Goal: Information Seeking & Learning: Learn about a topic

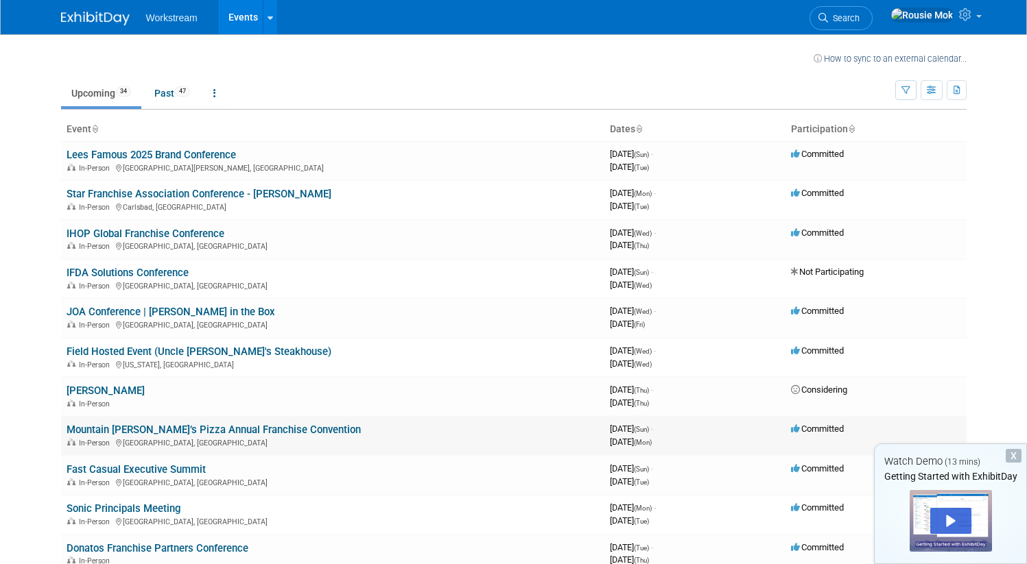
click at [224, 433] on link "Mountain [PERSON_NAME]’s Pizza Annual Franchise Convention" at bounding box center [214, 430] width 294 height 12
click at [216, 309] on td "JOA Conference | Jack in the Box In-Person New Orleans, LA" at bounding box center [332, 317] width 543 height 39
click at [212, 309] on td "JOA Conference | Jack in the Box In-Person New Orleans, LA" at bounding box center [332, 317] width 543 height 39
click at [186, 311] on link "JOA Conference | Jack in the Box" at bounding box center [171, 312] width 208 height 12
click at [1013, 454] on div "X" at bounding box center [1013, 456] width 16 height 14
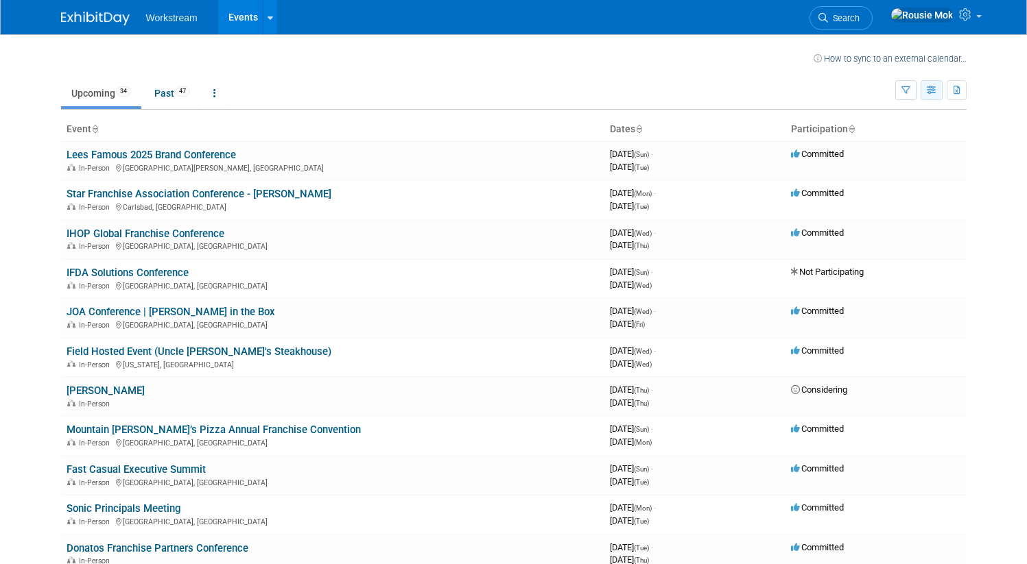
click at [941, 95] on button "button" at bounding box center [931, 90] width 22 height 20
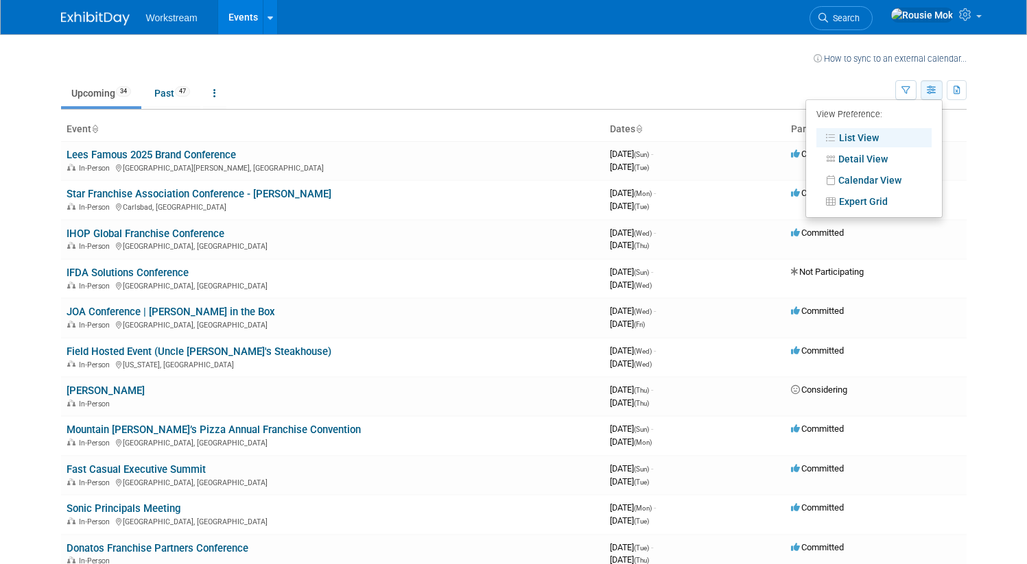
click at [941, 95] on button "button" at bounding box center [931, 90] width 22 height 20
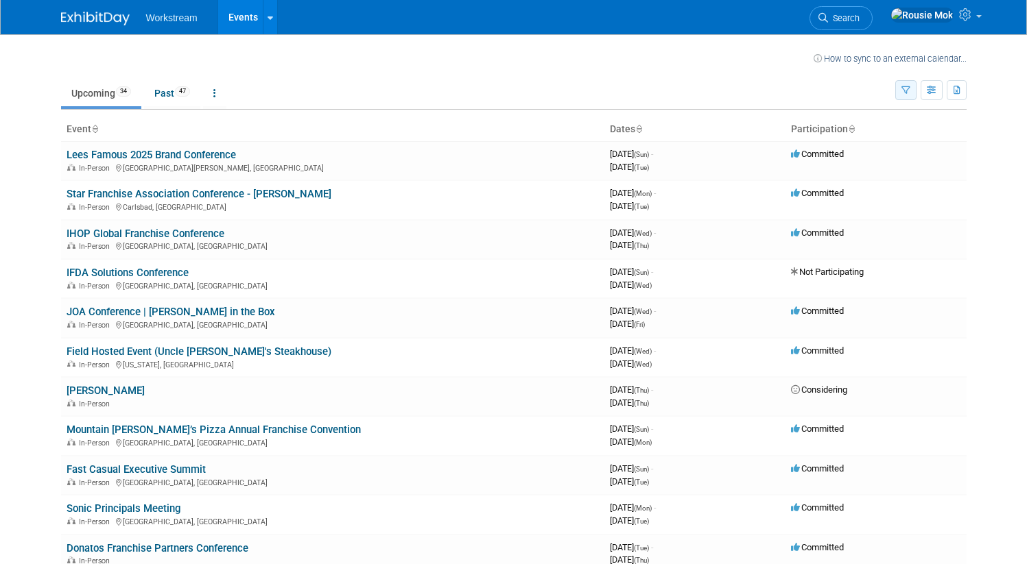
click at [916, 92] on button "button" at bounding box center [905, 90] width 21 height 20
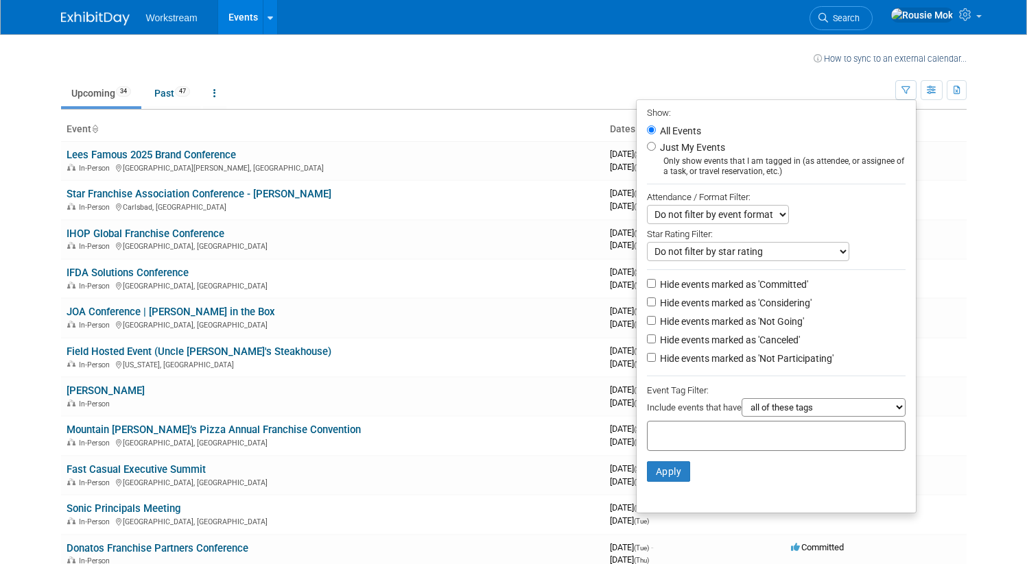
click at [797, 287] on label "Hide events marked as 'Committed'" at bounding box center [732, 285] width 151 height 14
click at [656, 287] on input "Hide events marked as 'Committed'" at bounding box center [651, 283] width 9 height 9
checkbox input "true"
click at [680, 475] on button "Apply" at bounding box center [669, 472] width 44 height 21
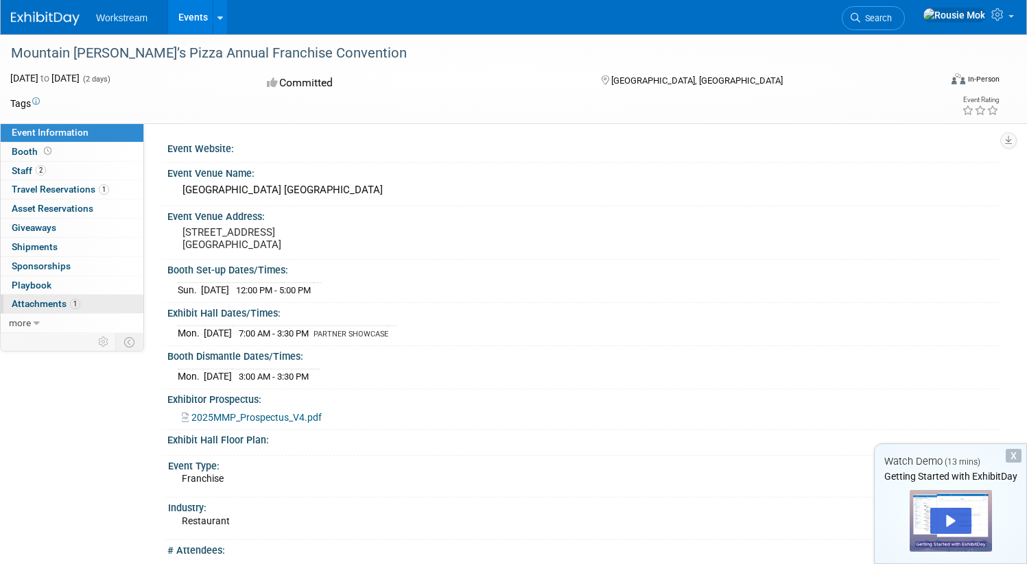
click at [80, 307] on span "Attachments 1" at bounding box center [46, 303] width 69 height 11
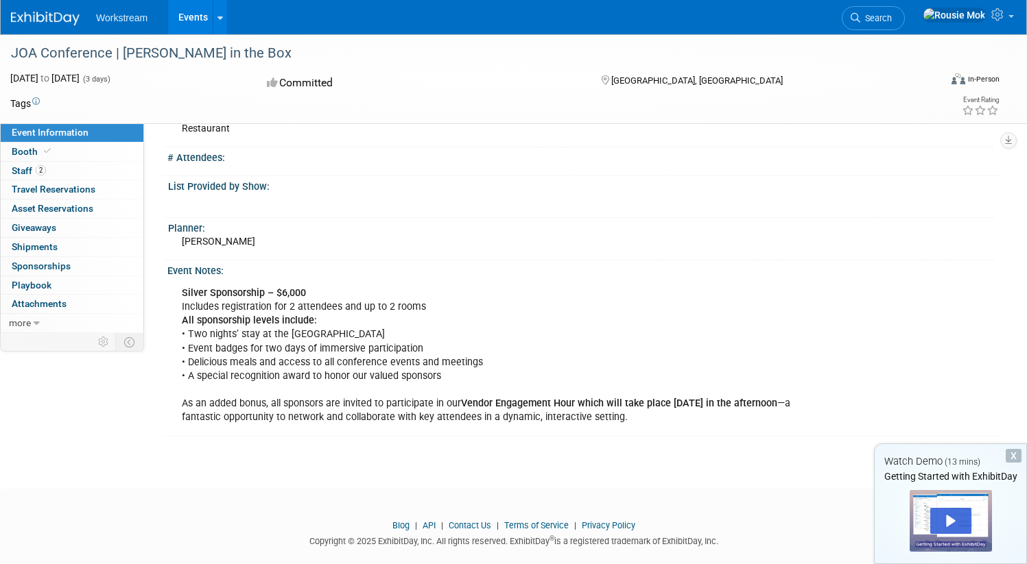
scroll to position [311, 0]
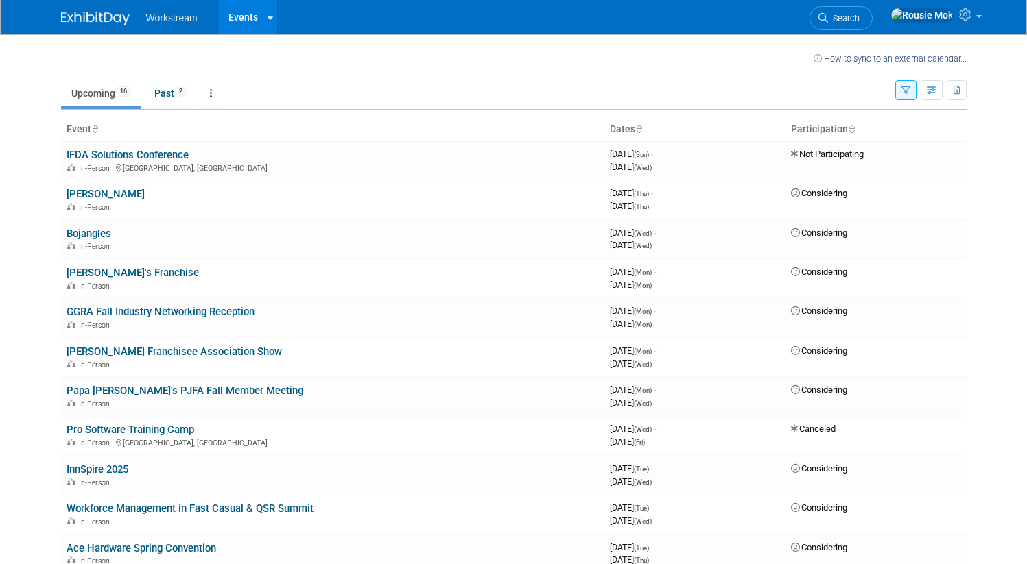
click at [910, 88] on icon "button" at bounding box center [905, 90] width 9 height 9
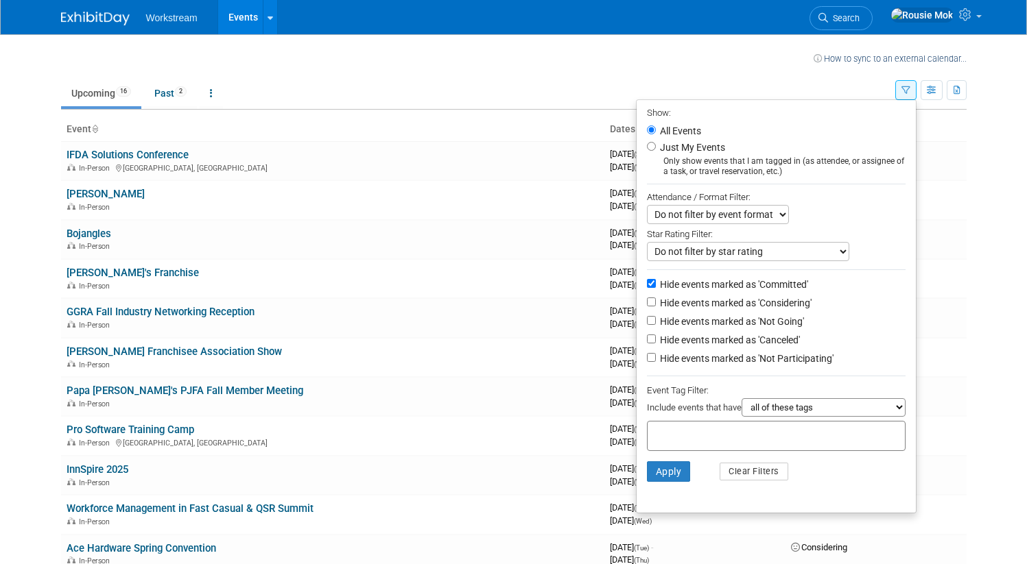
click at [723, 280] on label "Hide events marked as 'Committed'" at bounding box center [732, 285] width 151 height 14
click at [656, 280] on input "Hide events marked as 'Committed'" at bounding box center [651, 283] width 9 height 9
checkbox input "false"
click at [756, 218] on select "Do not filter by event format Only show In-Person events Only show Virtual even…" at bounding box center [718, 214] width 142 height 19
click at [648, 206] on select "Do not filter by event format Only show In-Person events Only show Virtual even…" at bounding box center [718, 214] width 142 height 19
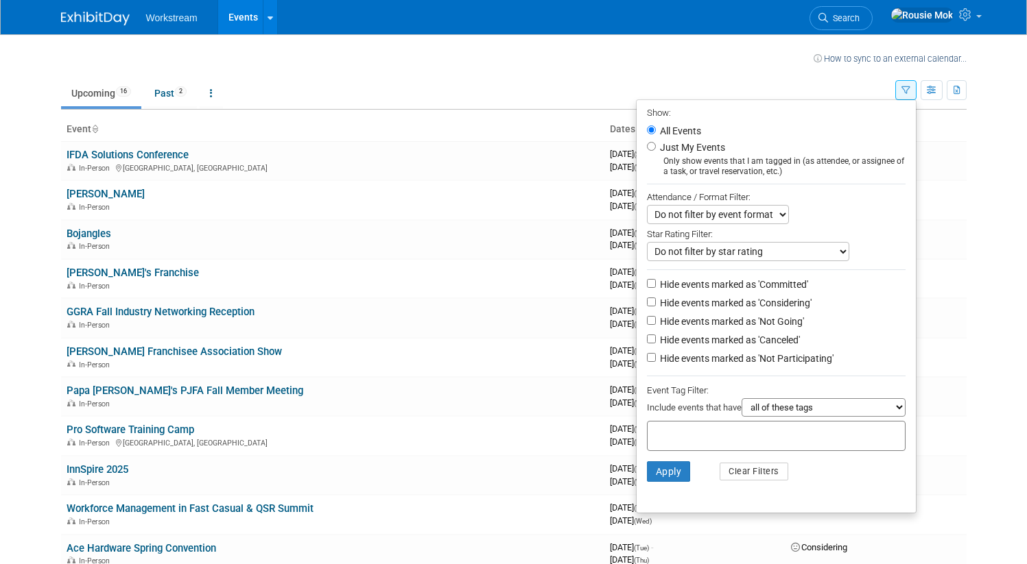
click at [791, 302] on label "Hide events marked as 'Considering'" at bounding box center [734, 303] width 154 height 14
click at [656, 302] on input "Hide events marked as 'Considering'" at bounding box center [651, 302] width 9 height 9
checkbox input "true"
click at [787, 322] on label "Hide events marked as 'Not Going'" at bounding box center [730, 322] width 147 height 14
click at [656, 322] on input "Hide events marked as 'Not Going'" at bounding box center [651, 320] width 9 height 9
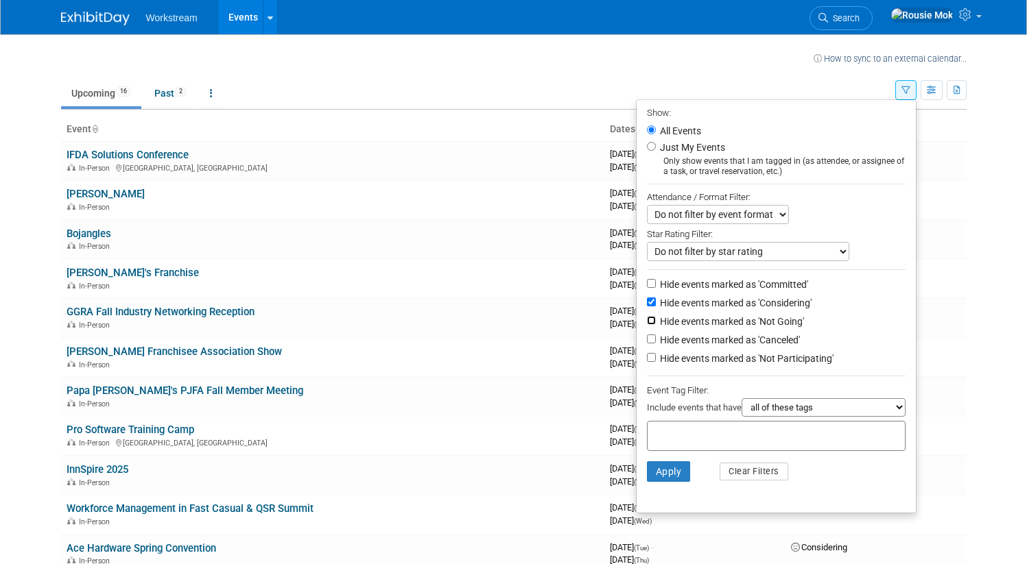
checkbox input "true"
click at [781, 342] on label "Hide events marked as 'Canceled'" at bounding box center [728, 340] width 143 height 14
click at [656, 342] on input "Hide events marked as 'Canceled'" at bounding box center [651, 339] width 9 height 9
checkbox input "true"
click at [774, 357] on label "Hide events marked as 'Not Participating'" at bounding box center [745, 359] width 176 height 14
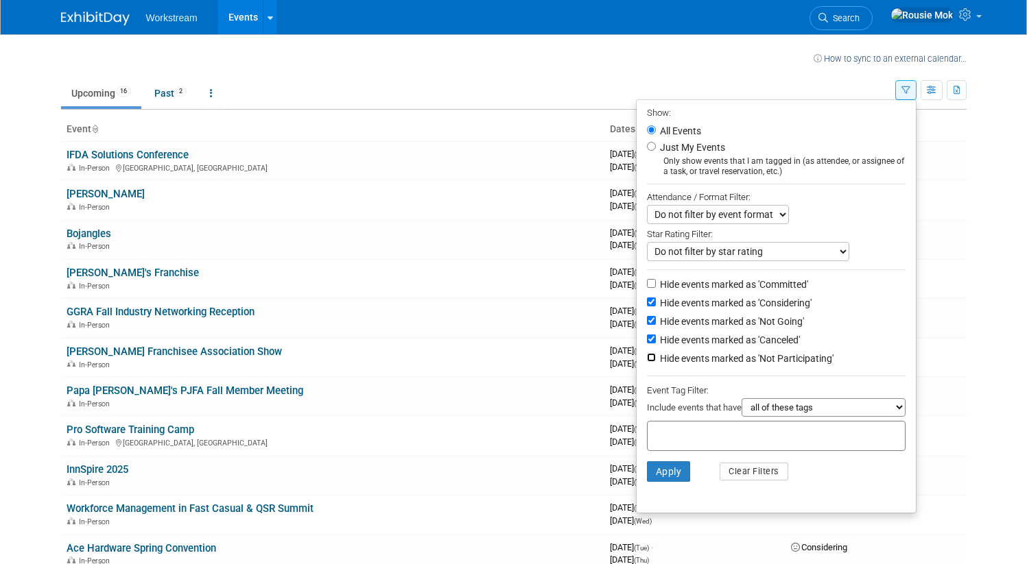
click at [656, 357] on input "Hide events marked as 'Not Participating'" at bounding box center [651, 357] width 9 height 9
checkbox input "true"
click at [671, 475] on button "Apply" at bounding box center [669, 472] width 44 height 21
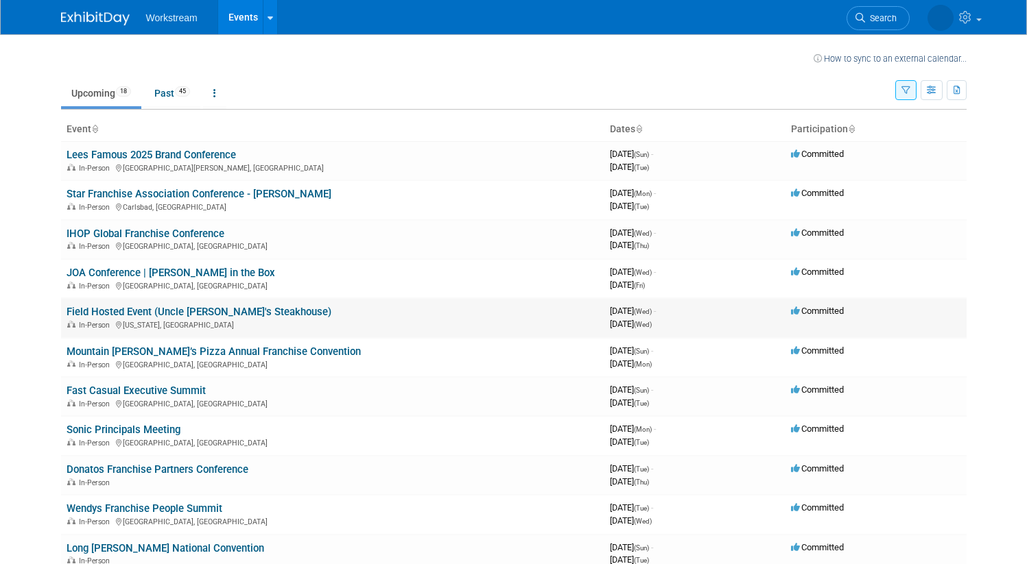
click at [251, 313] on link "Field Hosted Event (Uncle [PERSON_NAME]'s Steakhouse)" at bounding box center [199, 312] width 265 height 12
click at [177, 387] on link "Fast Casual Executive Summit" at bounding box center [136, 391] width 139 height 12
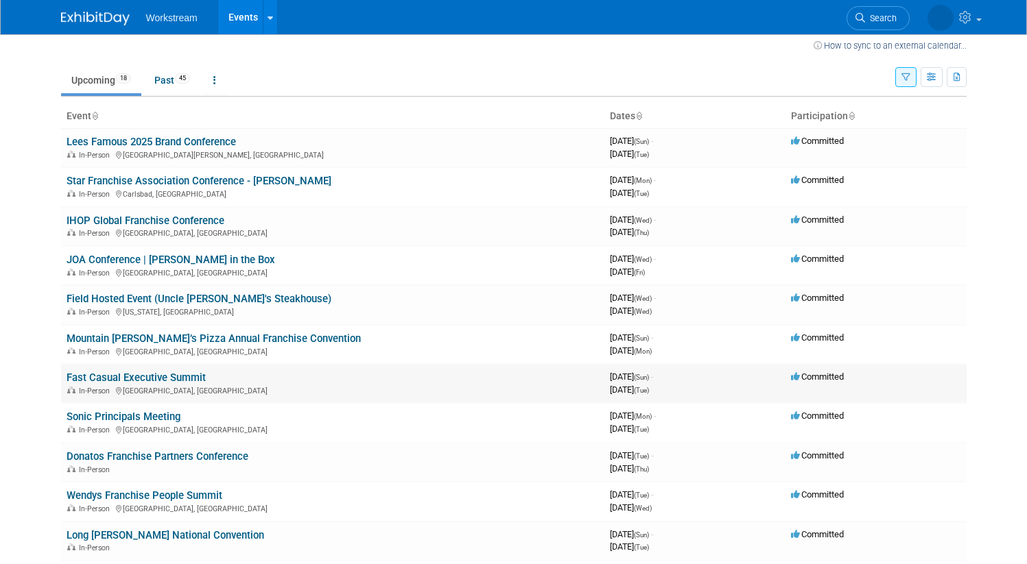
scroll to position [18, 0]
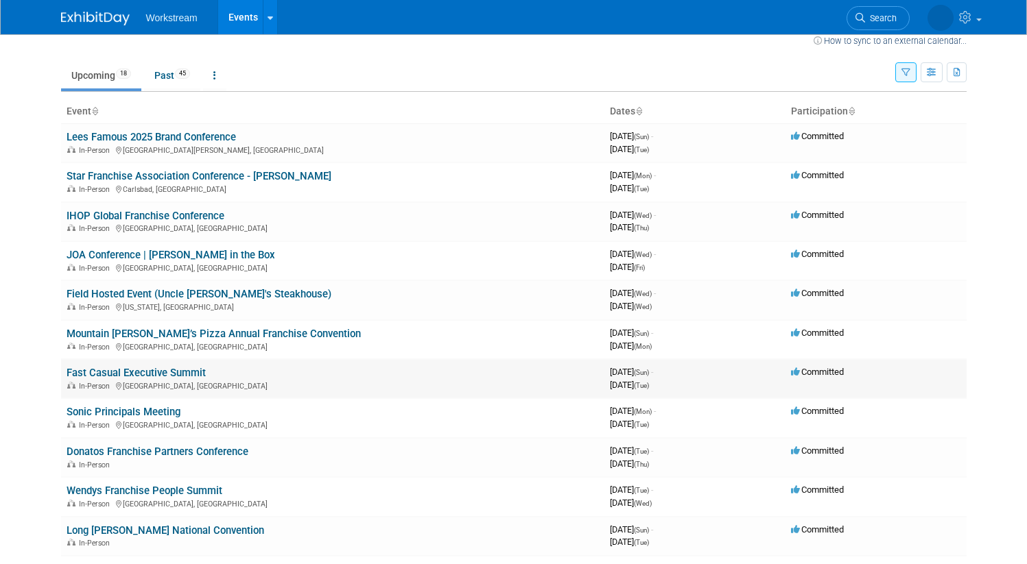
drag, startPoint x: 210, startPoint y: 369, endPoint x: 59, endPoint y: 372, distance: 150.9
click at [61, 372] on td "Fast Casual Executive Summit In-Person [GEOGRAPHIC_DATA], [GEOGRAPHIC_DATA]" at bounding box center [332, 378] width 543 height 39
copy link "Fast Casual Executive Summit"
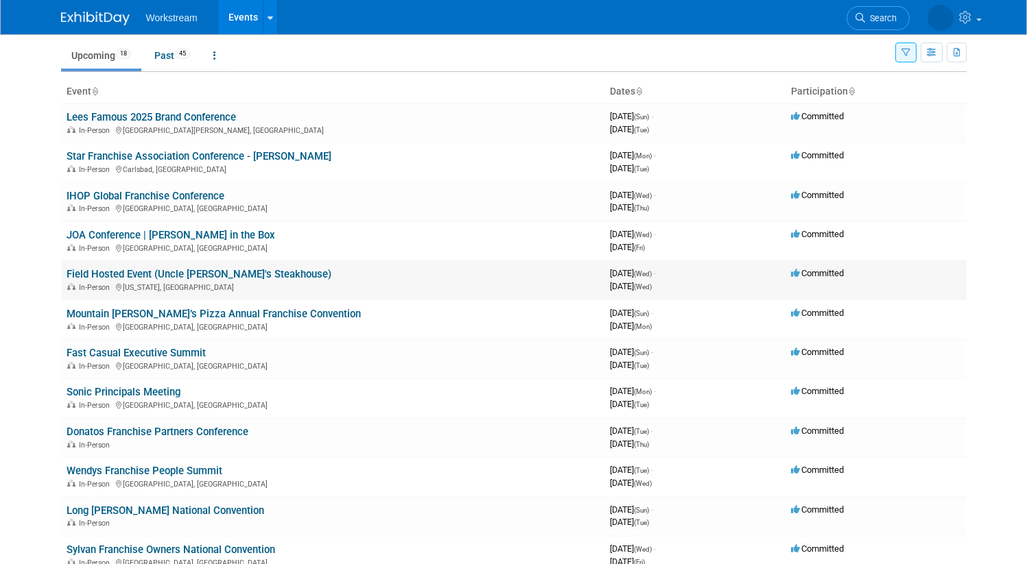
scroll to position [52, 0]
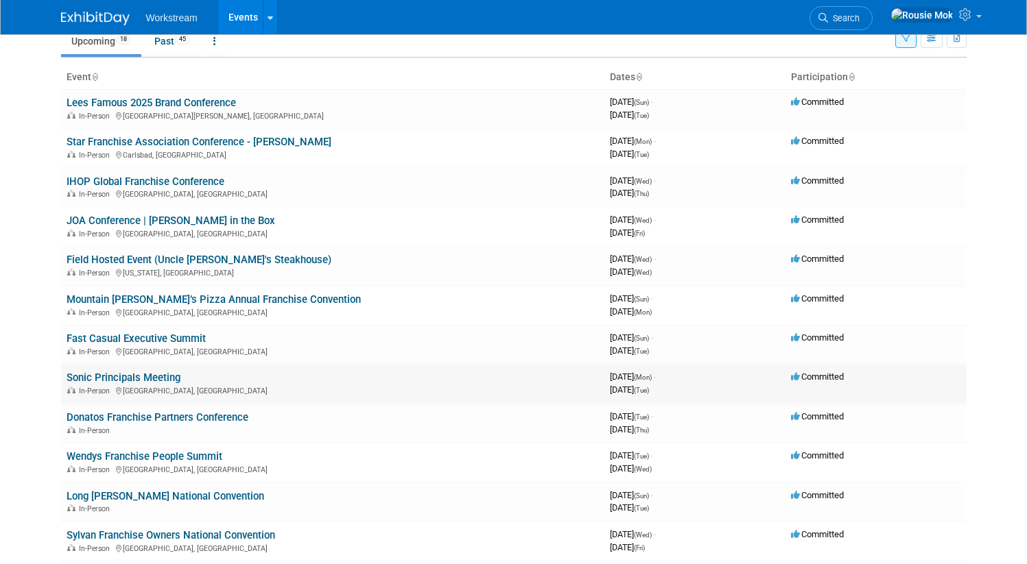
click at [136, 374] on link "Sonic Principals Meeting" at bounding box center [124, 378] width 114 height 12
click at [220, 294] on link "Mountain [PERSON_NAME]’s Pizza Annual Franchise Convention" at bounding box center [214, 299] width 294 height 12
click at [159, 340] on link "Fast Casual Executive Summit" at bounding box center [136, 339] width 139 height 12
click at [163, 335] on link "Fast Casual Executive Summit" at bounding box center [136, 339] width 139 height 12
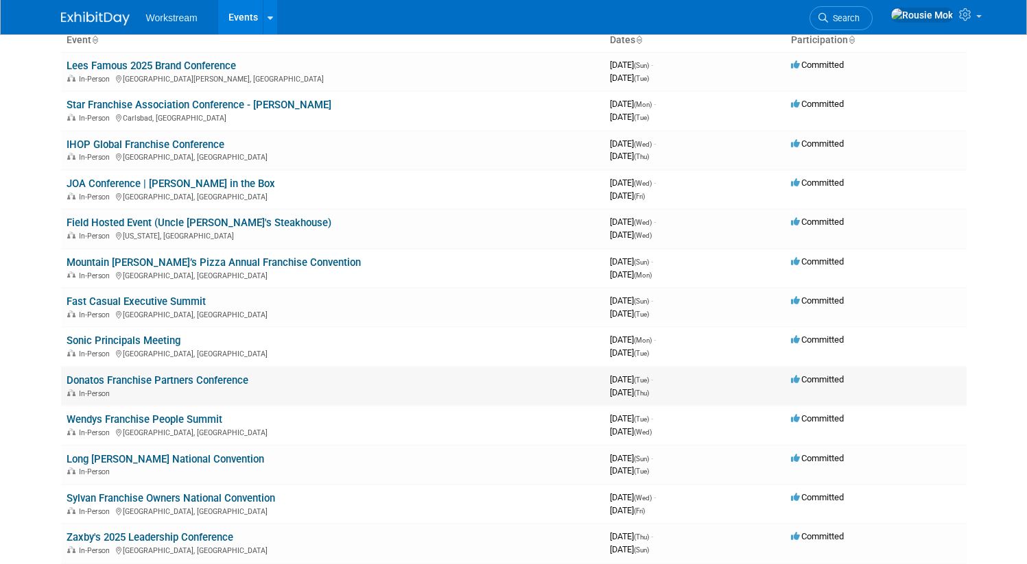
scroll to position [90, 0]
click at [61, 413] on td "Wendys Franchise People Summit In-Person Dublin, OH" at bounding box center [332, 424] width 543 height 39
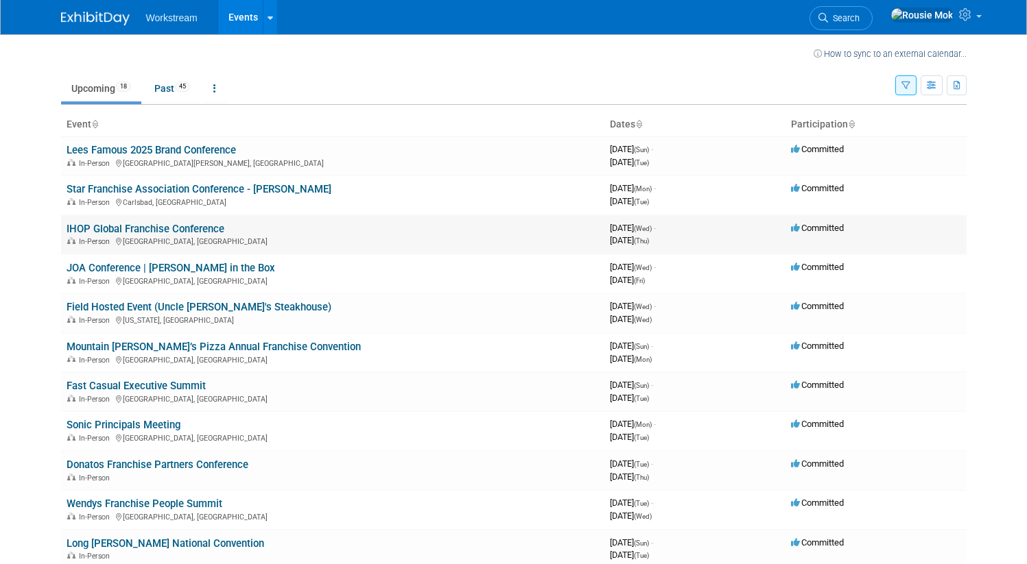
scroll to position [0, 0]
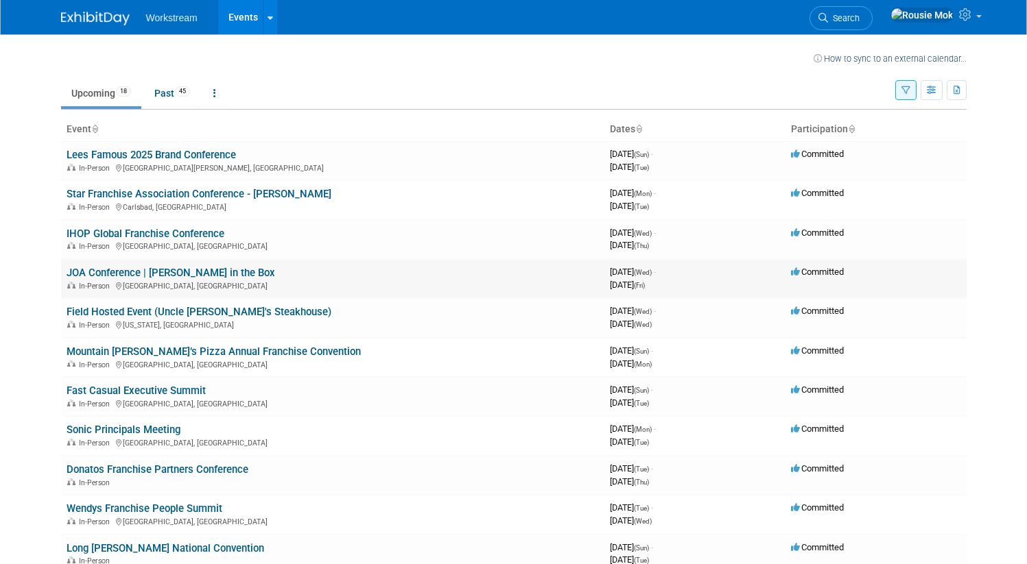
drag, startPoint x: 230, startPoint y: 278, endPoint x: 73, endPoint y: 263, distance: 157.0
click at [73, 263] on td "JOA Conference | Jack in the Box In-Person New Orleans, LA" at bounding box center [332, 278] width 543 height 39
copy link "JOA Conference | [PERSON_NAME] in the Box"
click at [267, 351] on link "Mountain [PERSON_NAME]’s Pizza Annual Franchise Convention" at bounding box center [214, 352] width 294 height 12
click at [0, 0] on div at bounding box center [0, 0] width 0 height 0
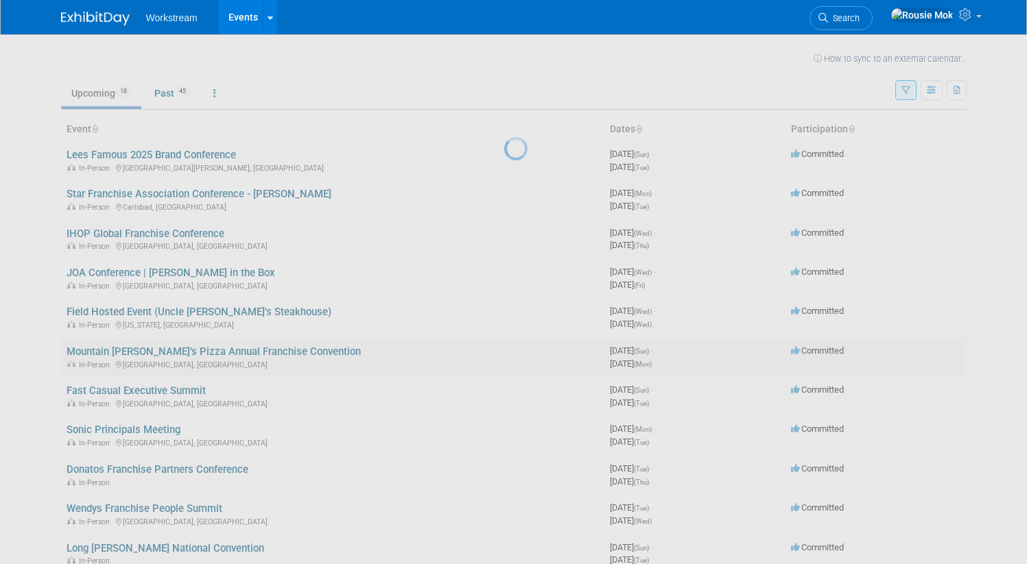
click at [504, 351] on div at bounding box center [513, 282] width 19 height 564
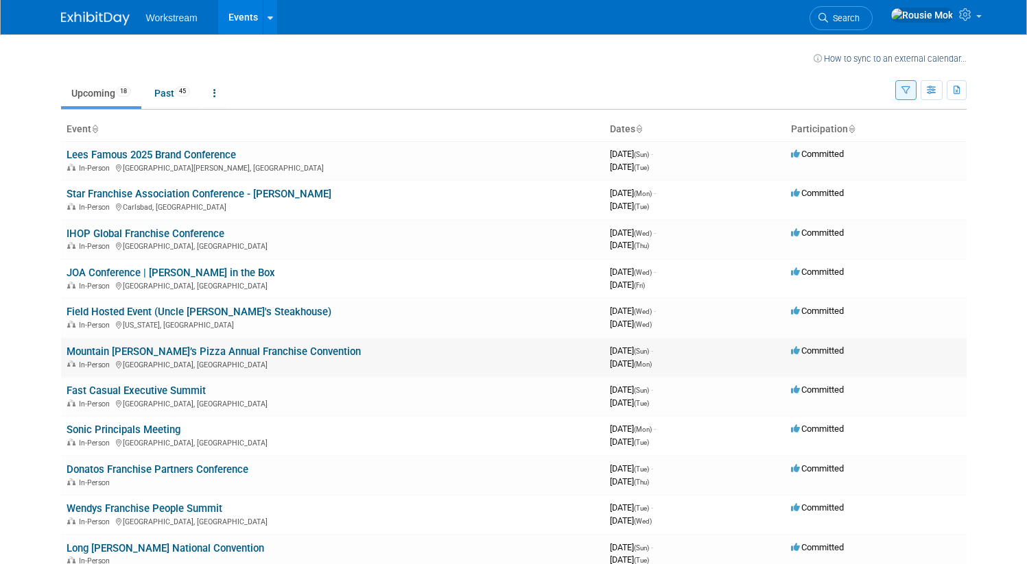
drag, startPoint x: 311, startPoint y: 350, endPoint x: 54, endPoint y: 355, distance: 257.2
click at [61, 355] on td "Mountain Mike’s Pizza Annual Franchise Convention In-Person Las Vegas, NV" at bounding box center [332, 357] width 543 height 39
copy link "Mountain [PERSON_NAME]’s Pizza Annual Franchise Convention"
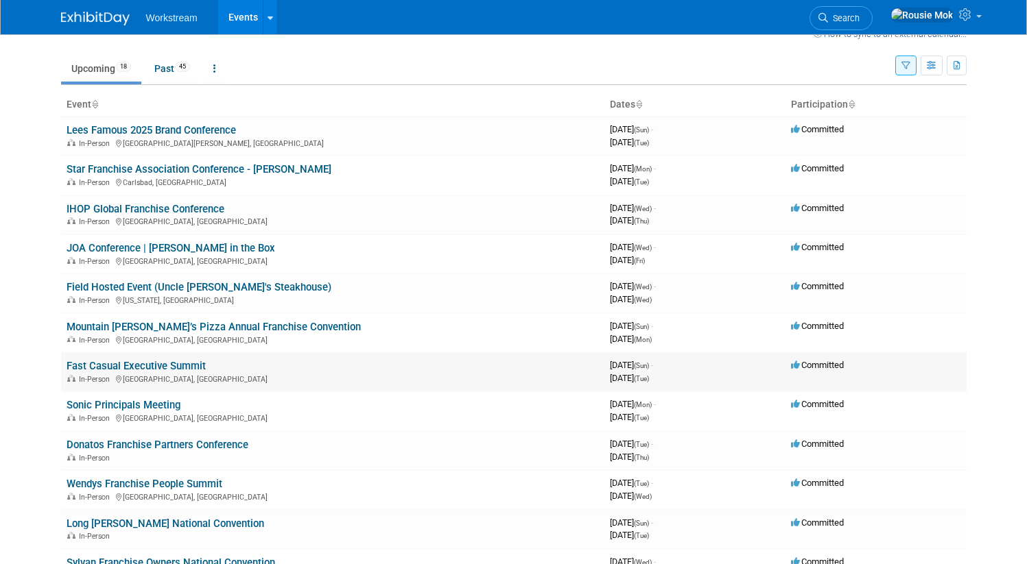
scroll to position [27, 0]
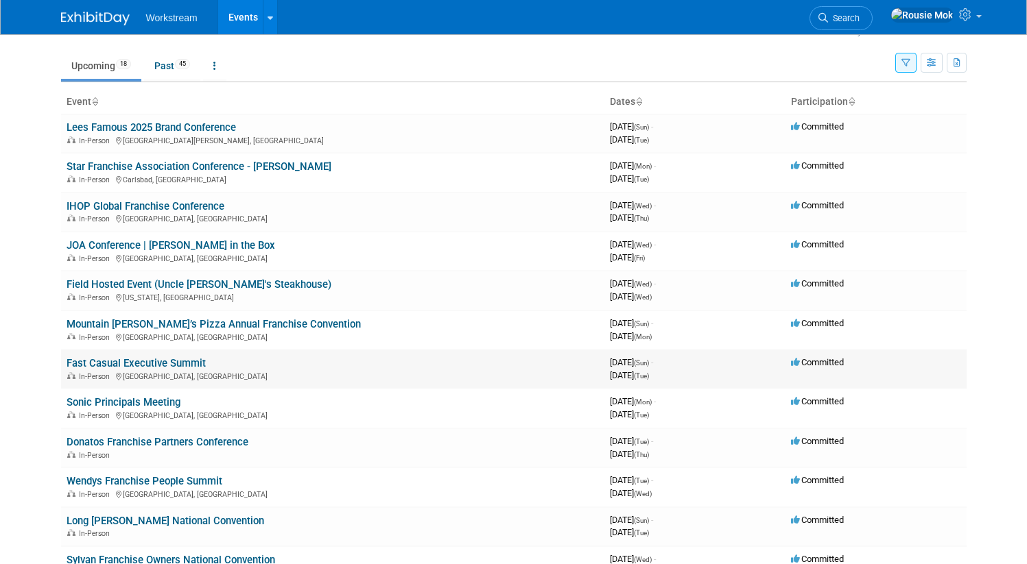
click at [248, 365] on td "Fast Casual Executive Summit In-Person Austin, TX" at bounding box center [332, 369] width 543 height 39
drag, startPoint x: 205, startPoint y: 361, endPoint x: 56, endPoint y: 360, distance: 149.5
click at [61, 360] on td "Fast Casual Executive Summit In-Person Austin, TX" at bounding box center [332, 369] width 543 height 39
copy link "Fast Casual Executive Summit"
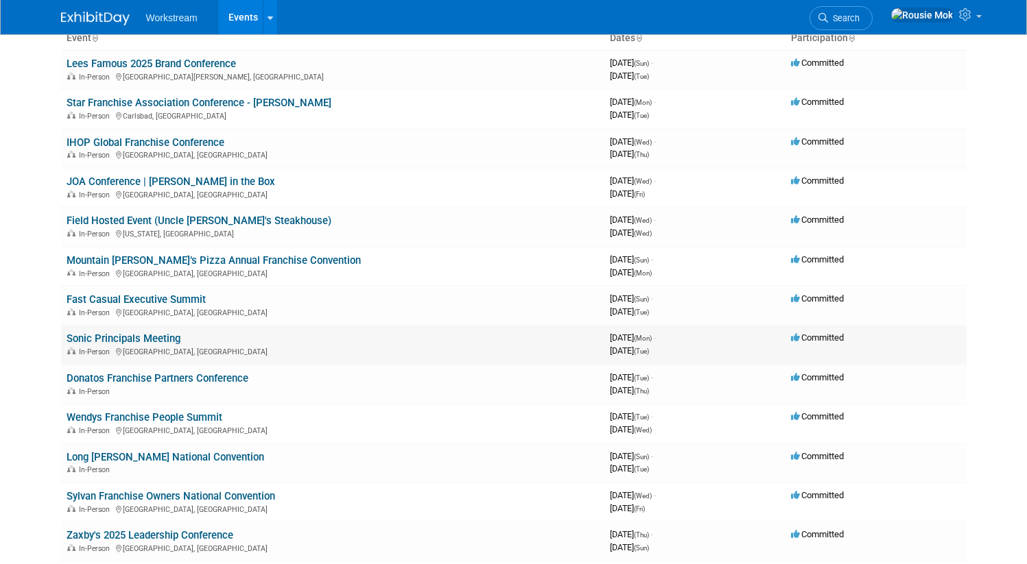
scroll to position [110, 0]
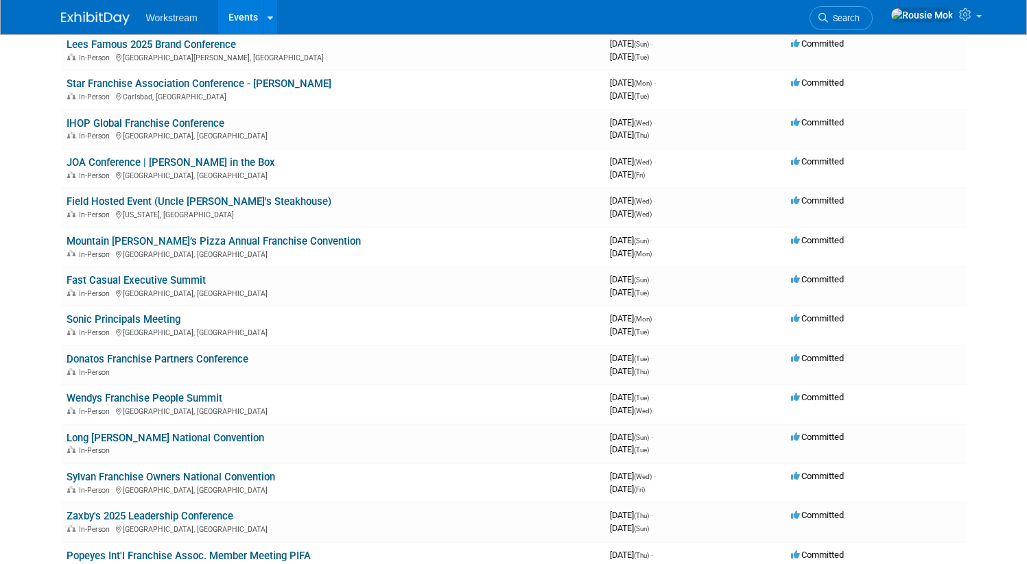
click at [5, 349] on body "Workstream Events Recently Viewed Events: JOA Conference | Jack in the Box New …" at bounding box center [513, 172] width 1027 height 564
drag, startPoint x: 265, startPoint y: 357, endPoint x: 59, endPoint y: 356, distance: 205.7
click at [61, 356] on td "Donatos Franchise Partners Conference In-Person" at bounding box center [332, 365] width 543 height 39
copy link "Donatos Franchise Partners Conference"
click at [230, 402] on td "Wendys Franchise People Summit In-Person Dublin, OH" at bounding box center [332, 404] width 543 height 39
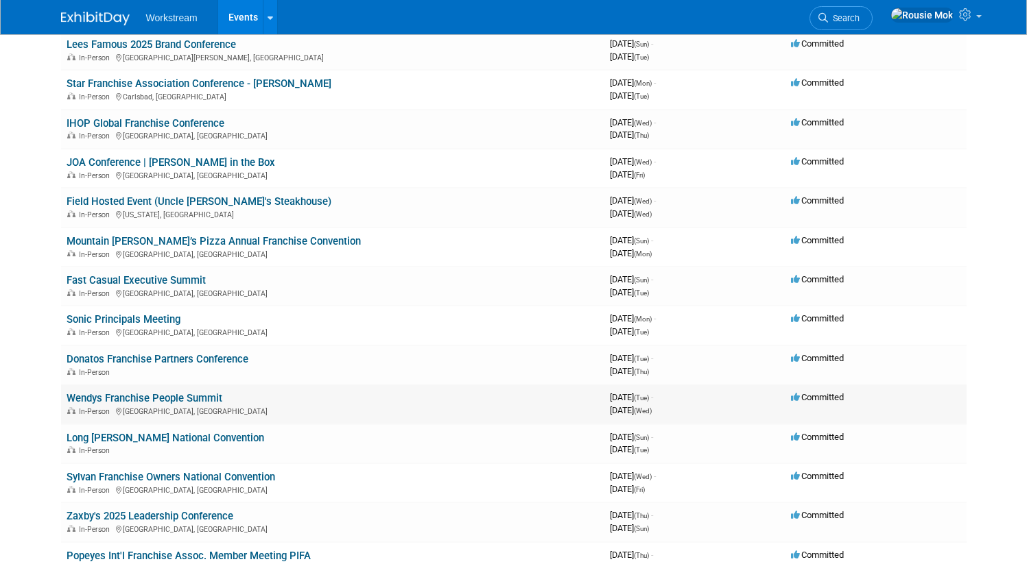
drag, startPoint x: 231, startPoint y: 400, endPoint x: 56, endPoint y: 398, distance: 175.6
click at [61, 398] on td "Wendys Franchise People Summit In-Person Dublin, OH" at bounding box center [332, 404] width 543 height 39
copy link "Wendys Franchise People Summit"
drag, startPoint x: 184, startPoint y: 324, endPoint x: 58, endPoint y: 315, distance: 126.4
click at [61, 315] on td "Sonic Principals Meeting In-Person Nashville, TN" at bounding box center [332, 325] width 543 height 39
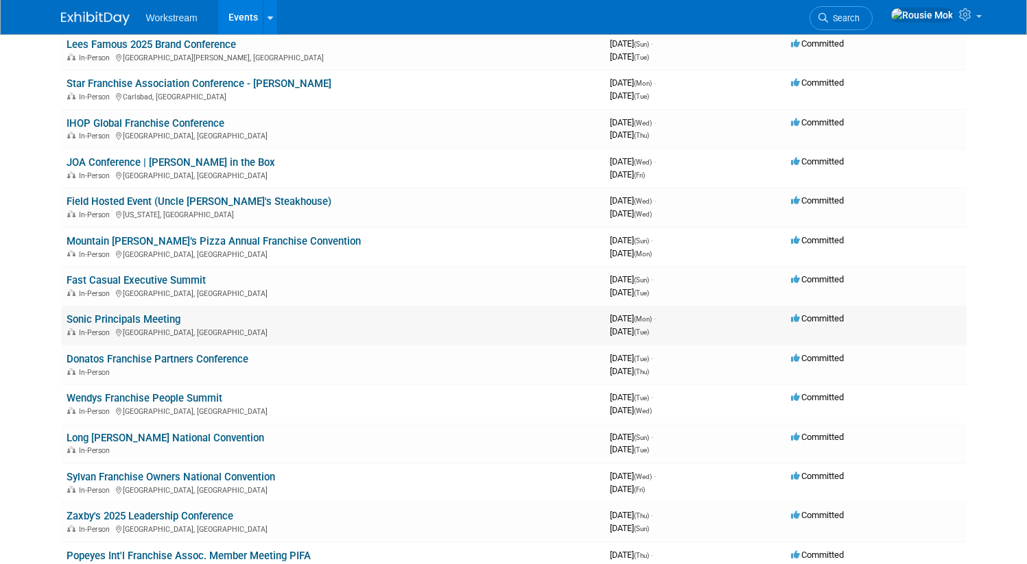
copy link "Sonic Principals Meeting"
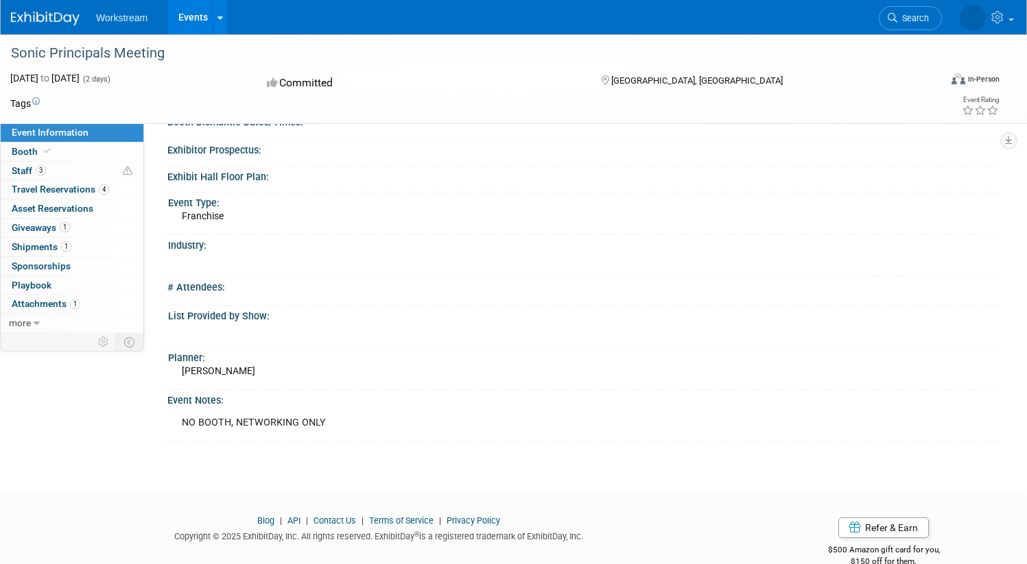
scroll to position [222, 0]
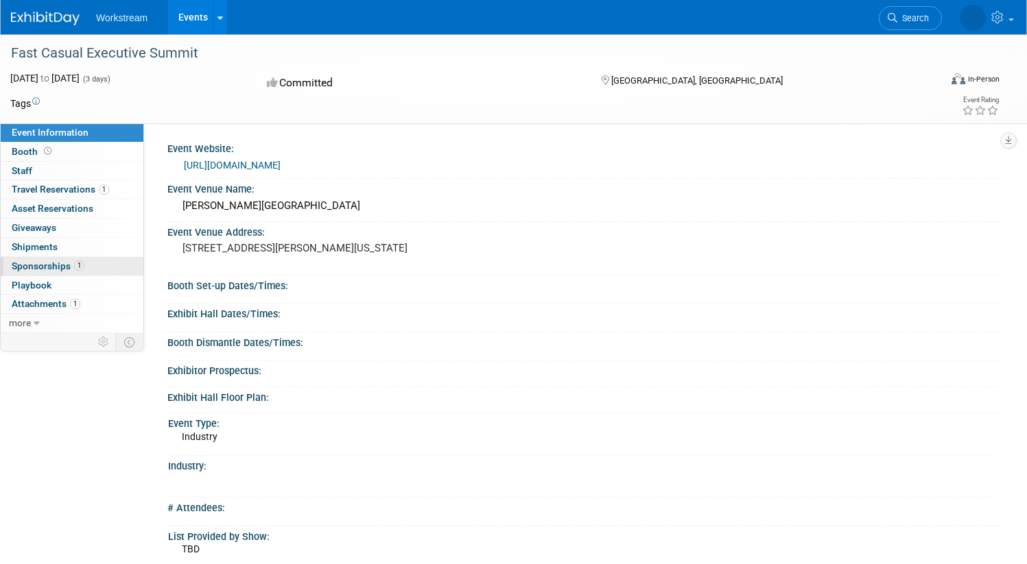
click at [84, 271] on span "Sponsorships 1" at bounding box center [48, 266] width 73 height 11
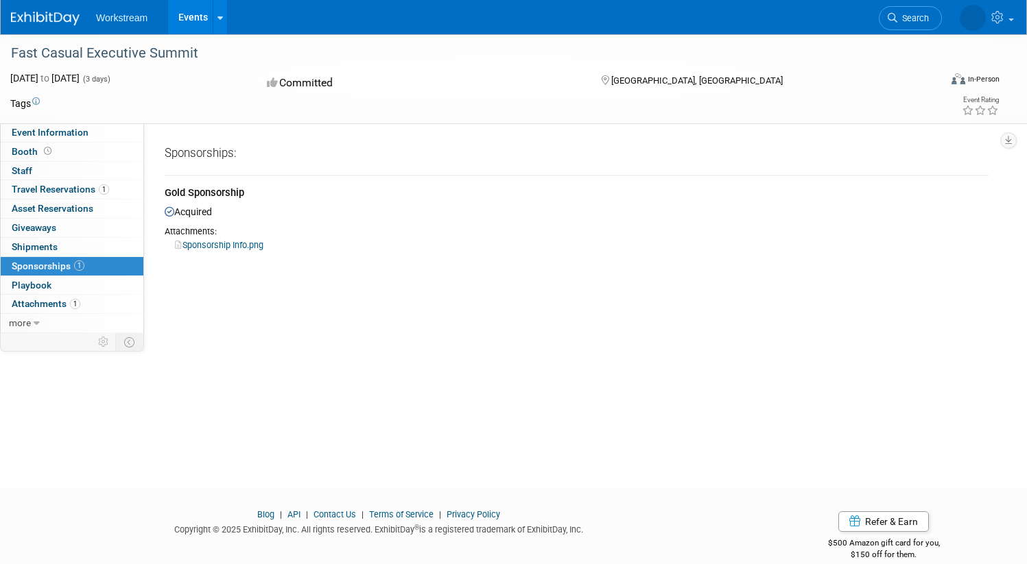
click at [263, 246] on link "Sponsorship Info.png" at bounding box center [219, 245] width 88 height 10
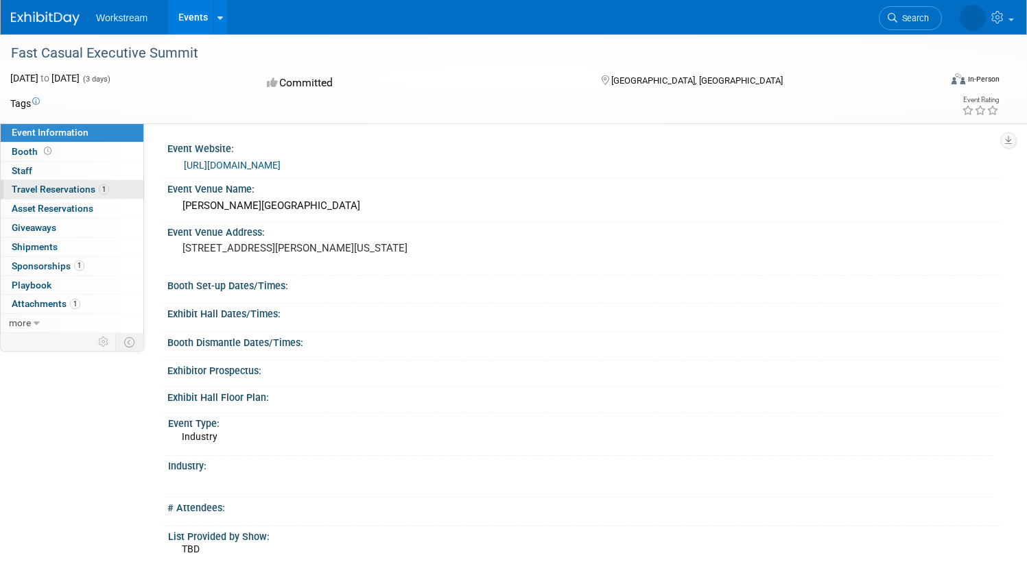
click at [109, 186] on span "Travel Reservations 1" at bounding box center [60, 189] width 97 height 11
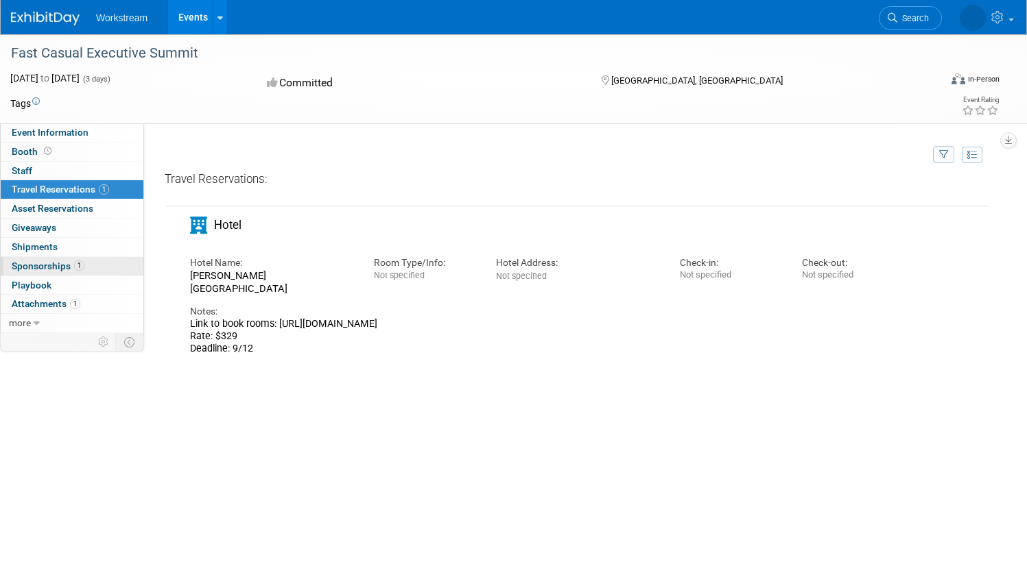
click at [84, 264] on span "1" at bounding box center [79, 266] width 10 height 10
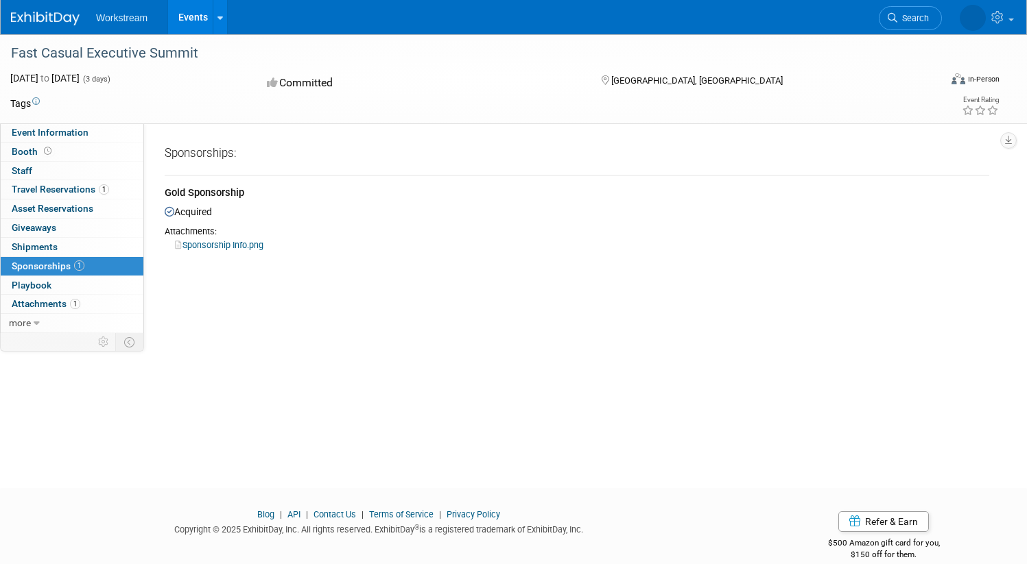
click at [254, 247] on link "Sponsorship Info.png" at bounding box center [219, 245] width 88 height 10
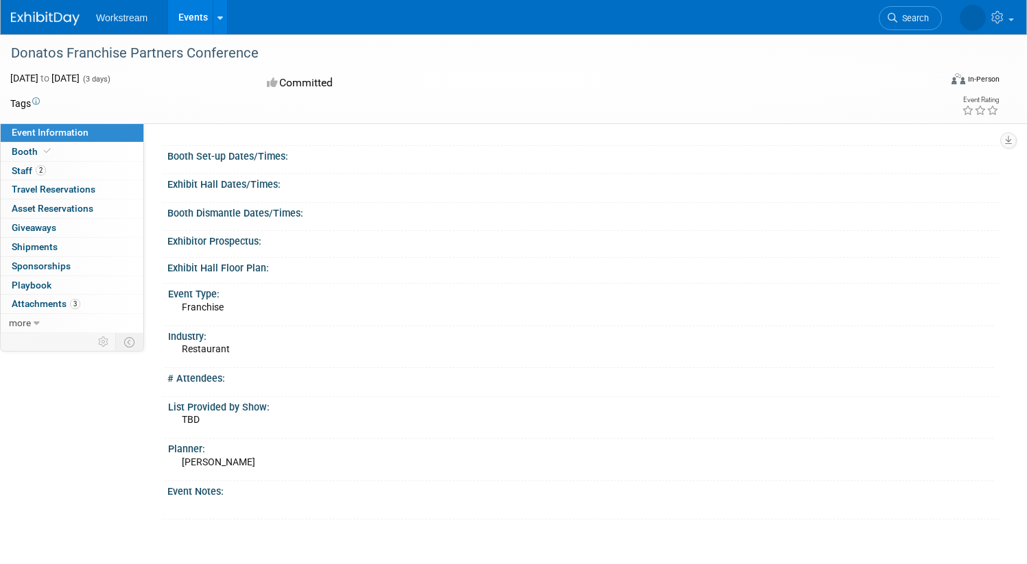
scroll to position [103, 0]
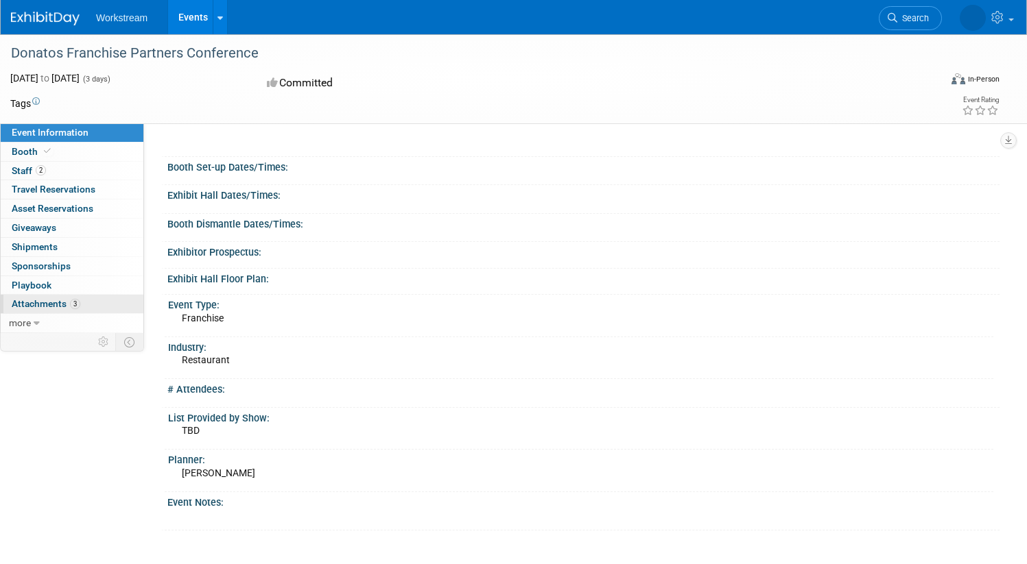
click at [80, 299] on span "Attachments 3" at bounding box center [46, 303] width 69 height 11
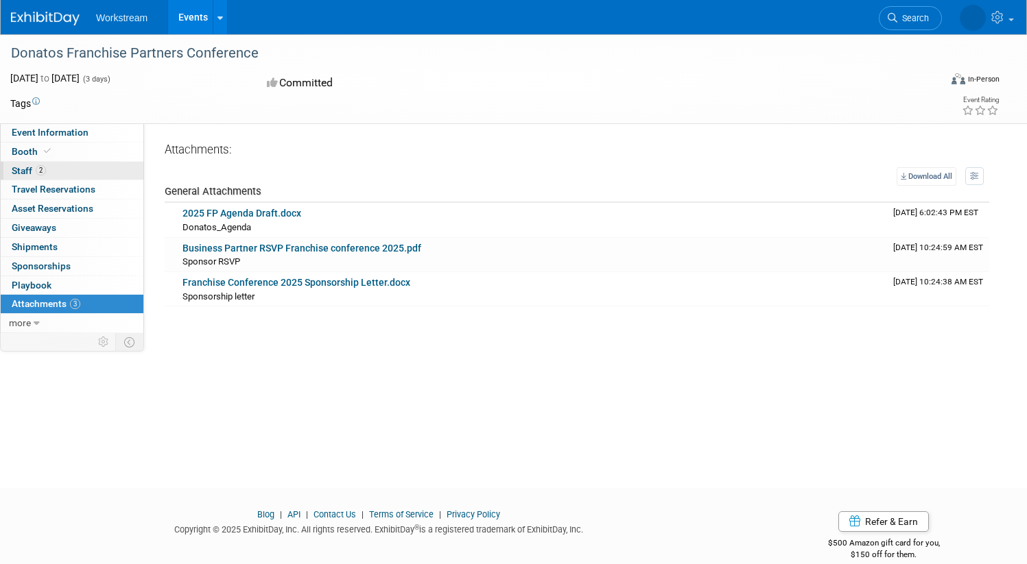
click at [117, 171] on link "2 Staff 2" at bounding box center [72, 171] width 143 height 19
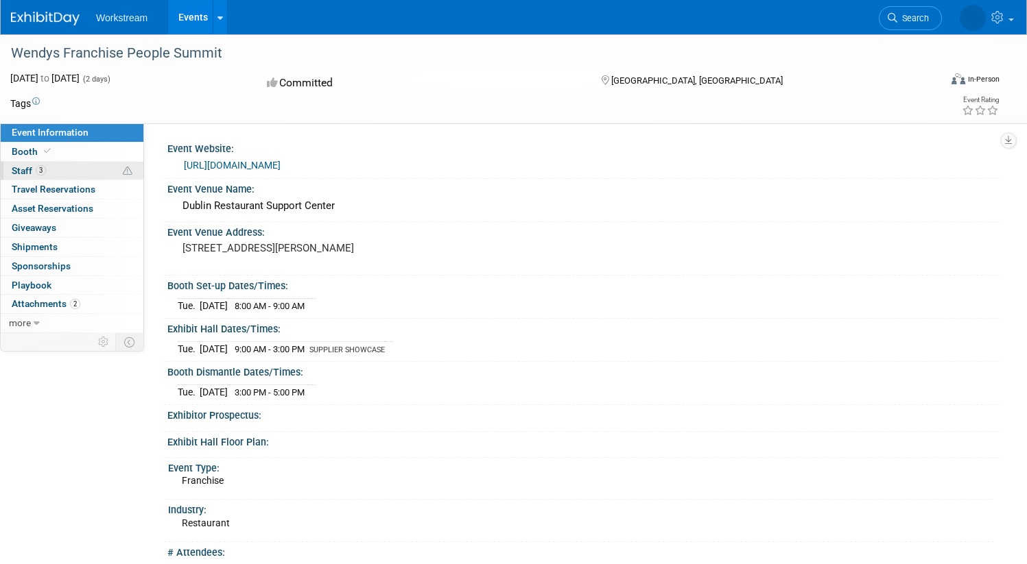
click at [127, 169] on link "3 Staff 3" at bounding box center [72, 171] width 143 height 19
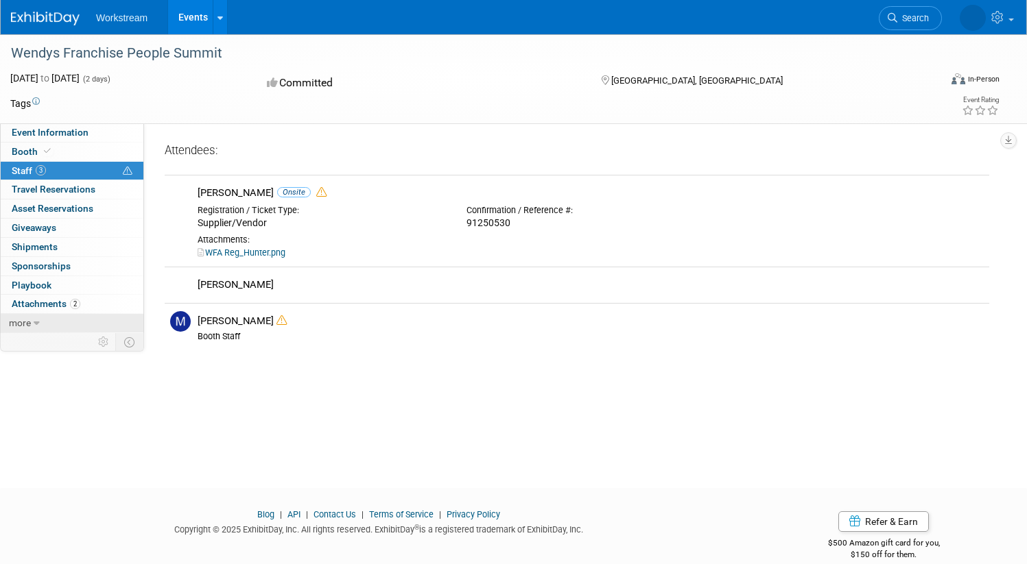
click at [130, 315] on link "more" at bounding box center [72, 323] width 143 height 19
click at [130, 309] on link "2 Attachments 2" at bounding box center [72, 304] width 143 height 19
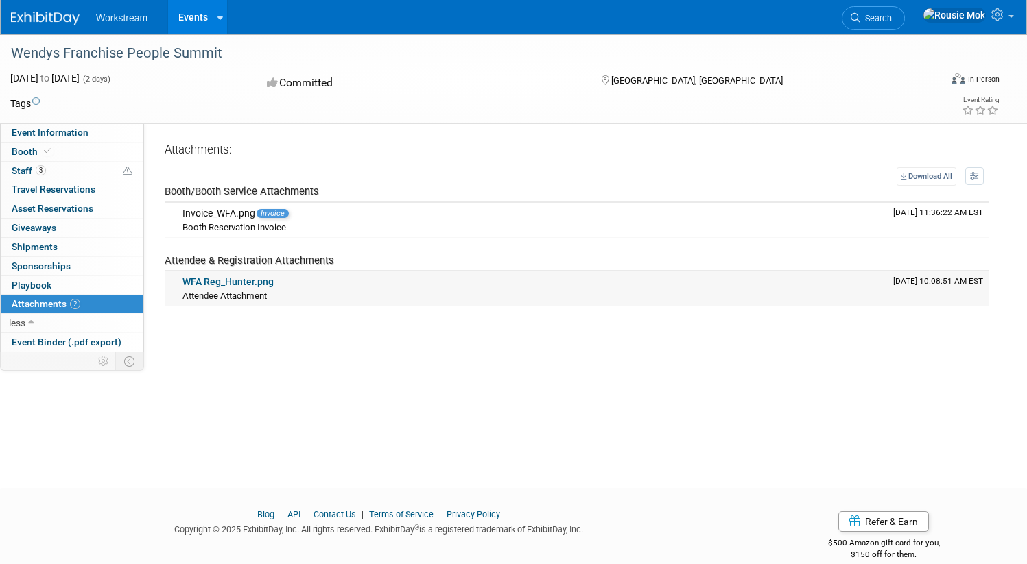
click at [252, 283] on link "WFA Reg_Hunter.png" at bounding box center [227, 281] width 91 height 11
click at [289, 214] on div "Invoice_WFA.png Invoice" at bounding box center [531, 214] width 699 height 12
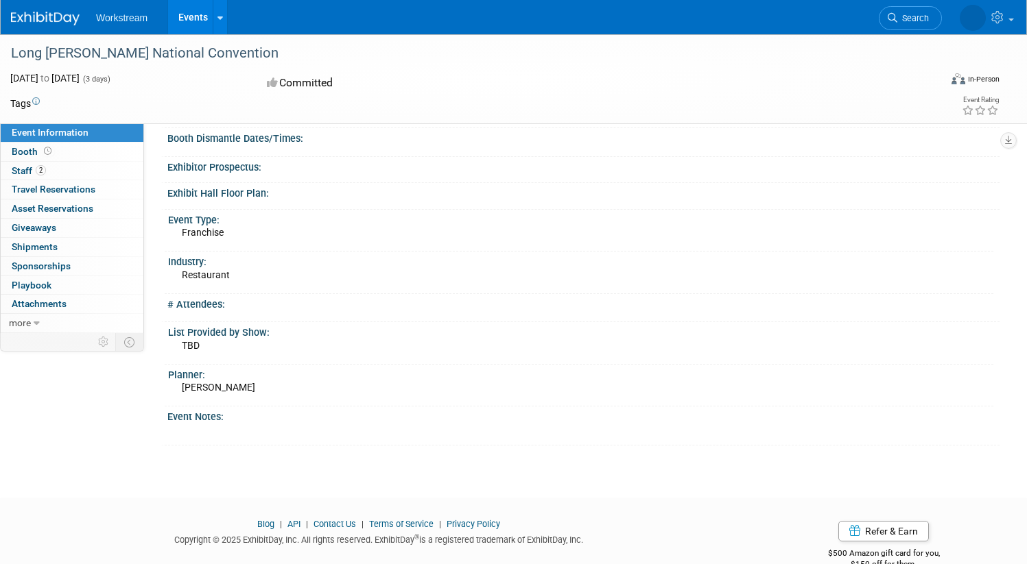
scroll to position [172, 0]
click at [123, 163] on link "2 Staff 2" at bounding box center [72, 171] width 143 height 19
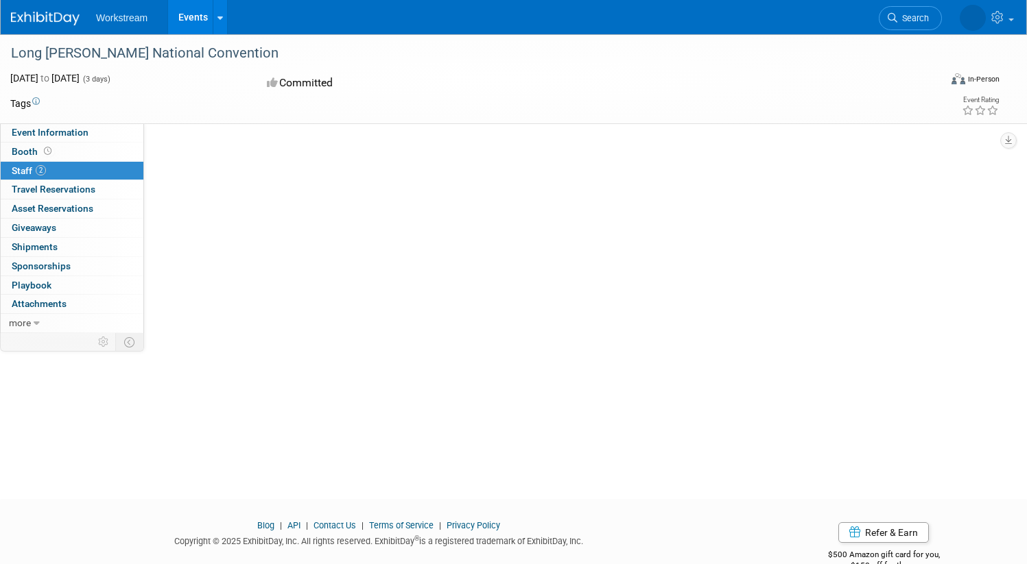
scroll to position [0, 0]
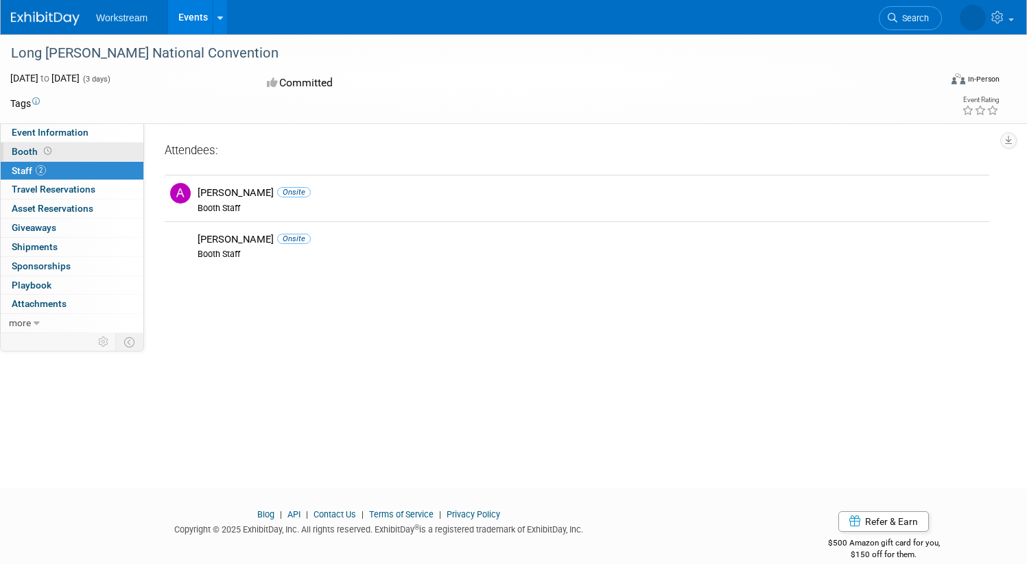
click at [123, 156] on link "Booth" at bounding box center [72, 152] width 143 height 19
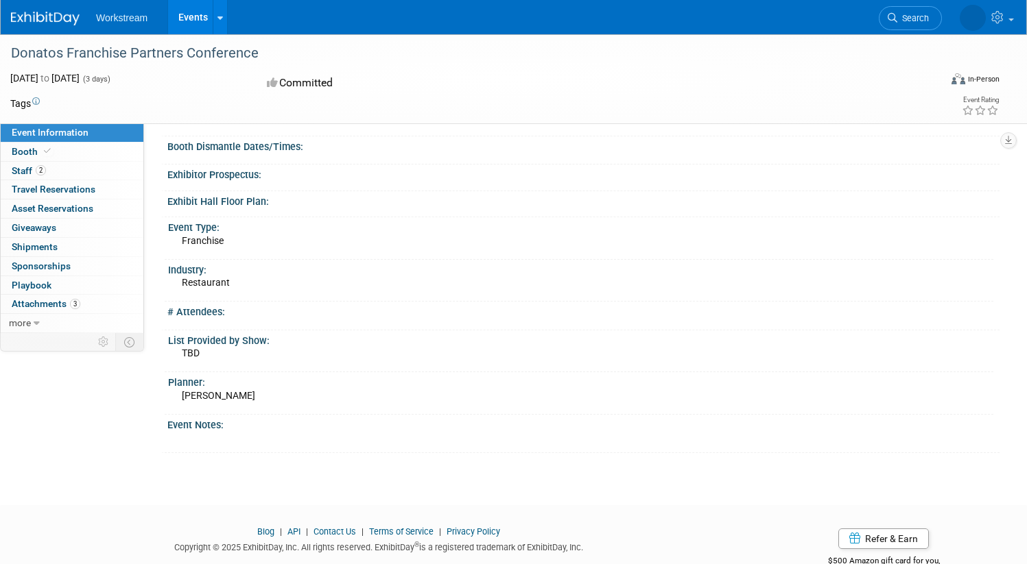
scroll to position [182, 0]
click at [143, 297] on link "3 Attachments 3" at bounding box center [72, 304] width 143 height 19
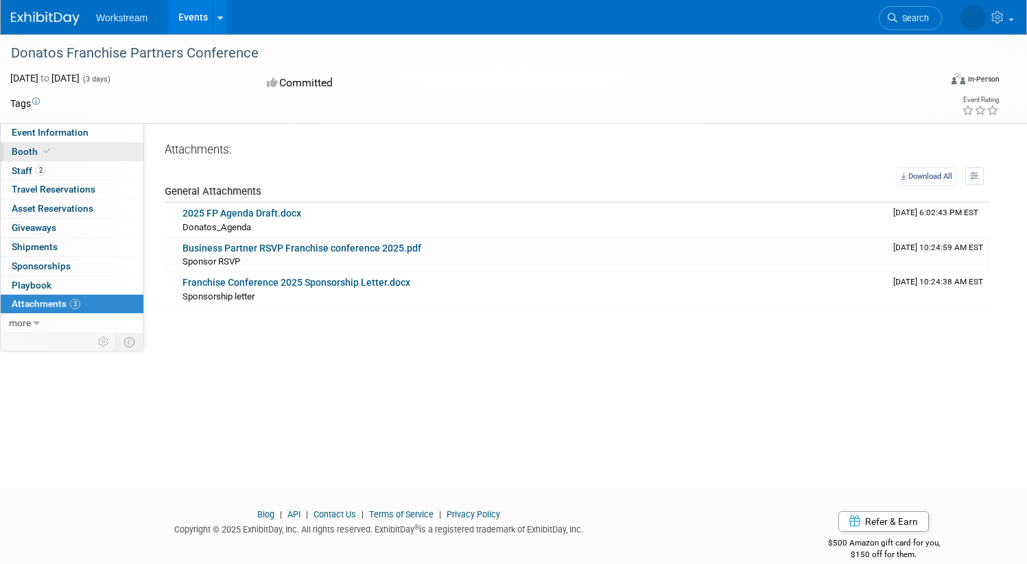
click at [53, 151] on span "Booth" at bounding box center [33, 151] width 42 height 11
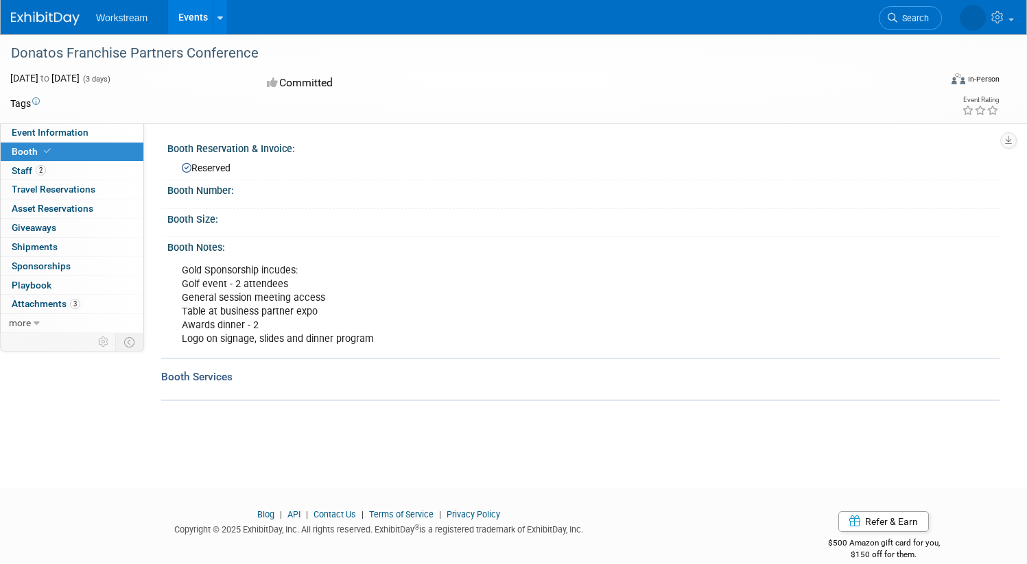
drag, startPoint x: 318, startPoint y: 56, endPoint x: 21, endPoint y: 49, distance: 297.0
click at [21, 49] on div "Donatos Franchise Partners Conference [DATE] to [DATE] (3 days) [DATE] to [DATE…" at bounding box center [513, 79] width 1027 height 90
copy div "Donatos Franchise Partners Conference"
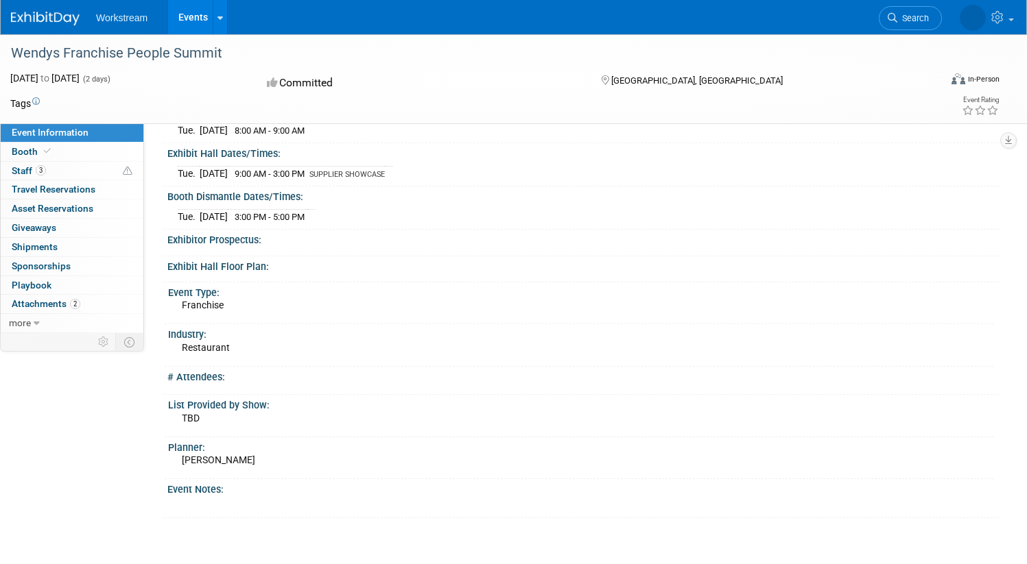
scroll to position [173, 0]
click at [80, 309] on span "Attachments 2" at bounding box center [46, 303] width 69 height 11
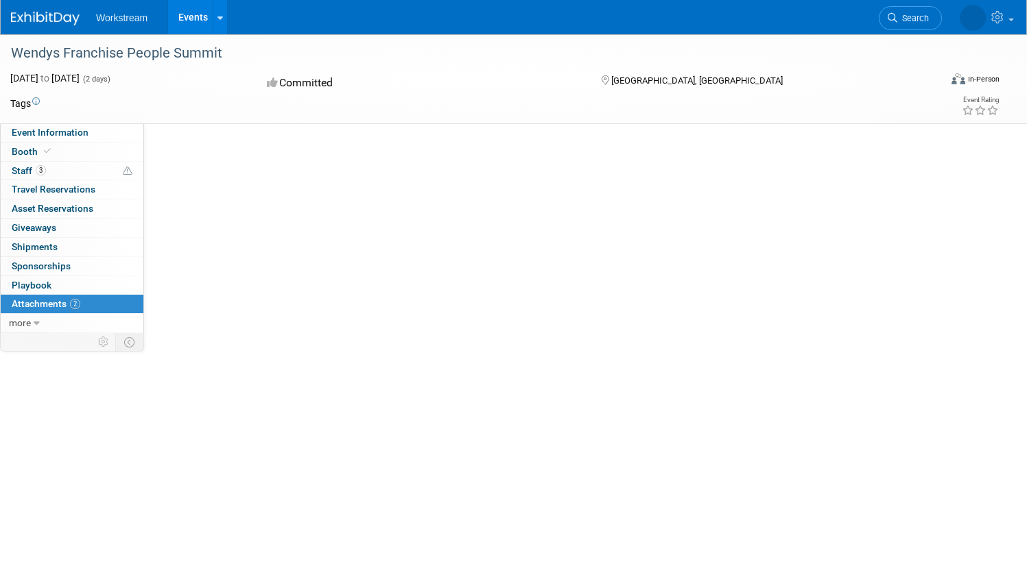
scroll to position [0, 0]
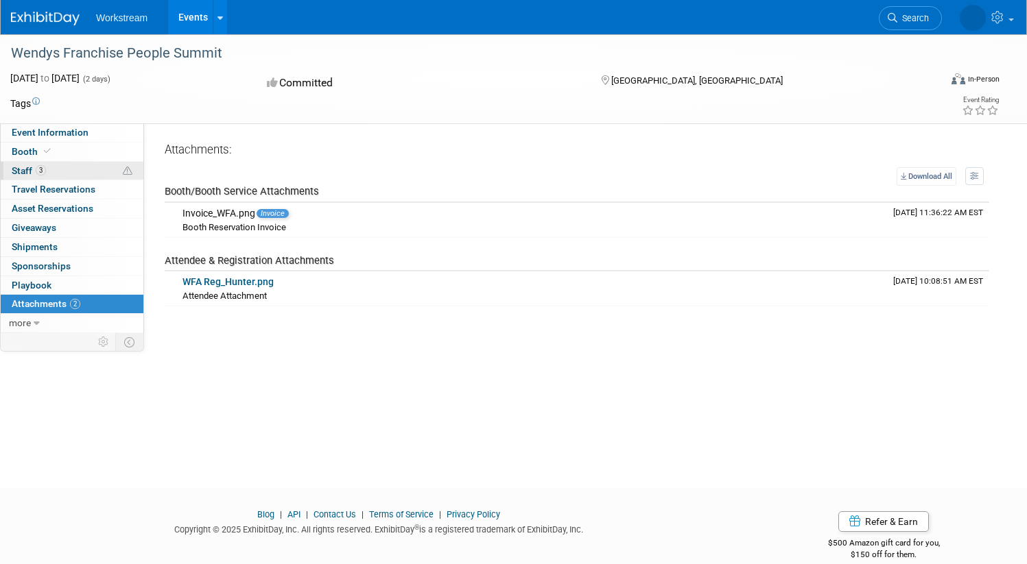
click at [115, 168] on link "3 Staff 3" at bounding box center [72, 171] width 143 height 19
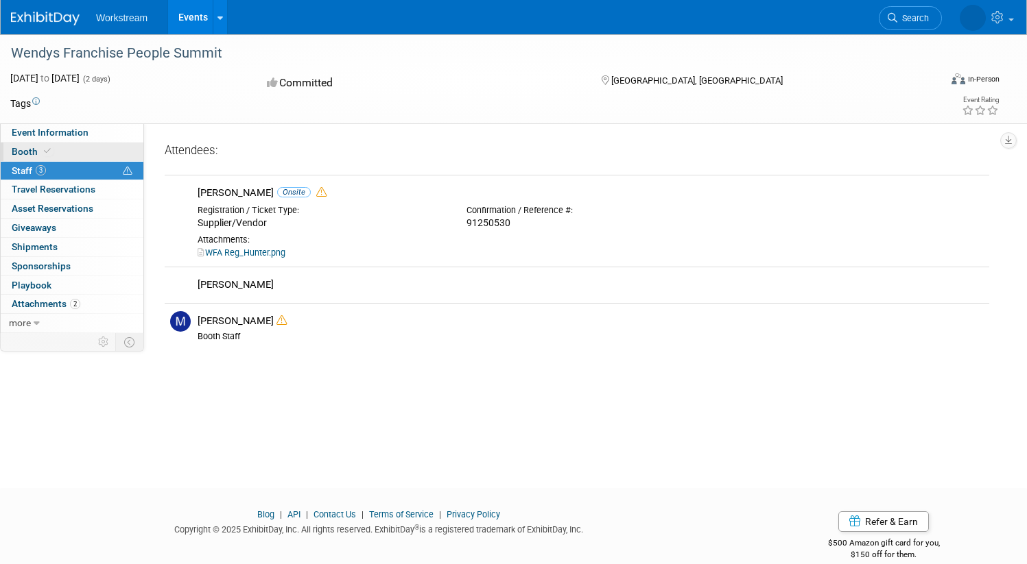
click at [114, 144] on link "Booth" at bounding box center [72, 152] width 143 height 19
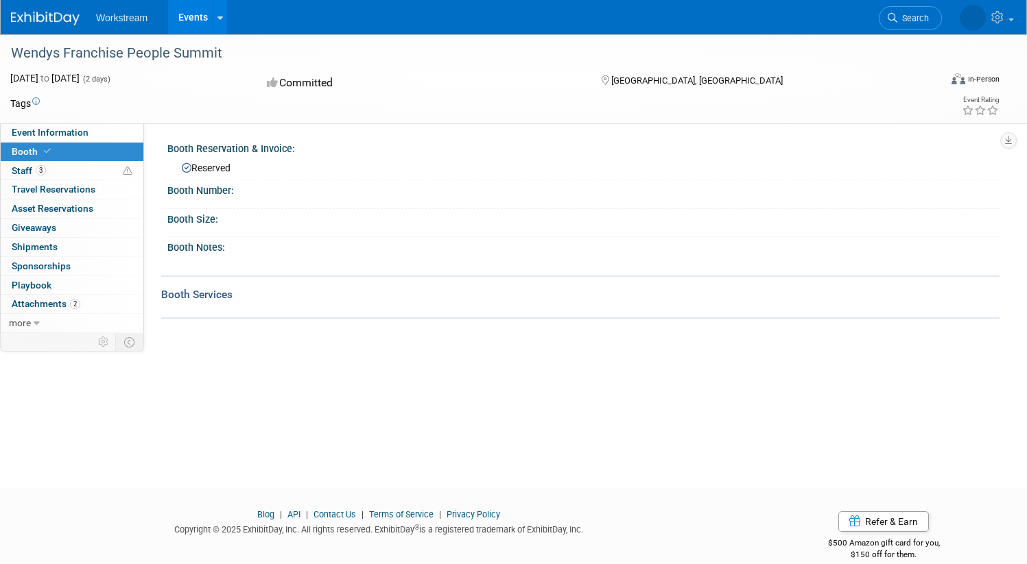
drag, startPoint x: 290, startPoint y: 49, endPoint x: 62, endPoint y: 39, distance: 228.6
click at [62, 39] on div "Wendys Franchise People Summit" at bounding box center [462, 52] width 925 height 37
copy div "Wendys Franchise People Summit"
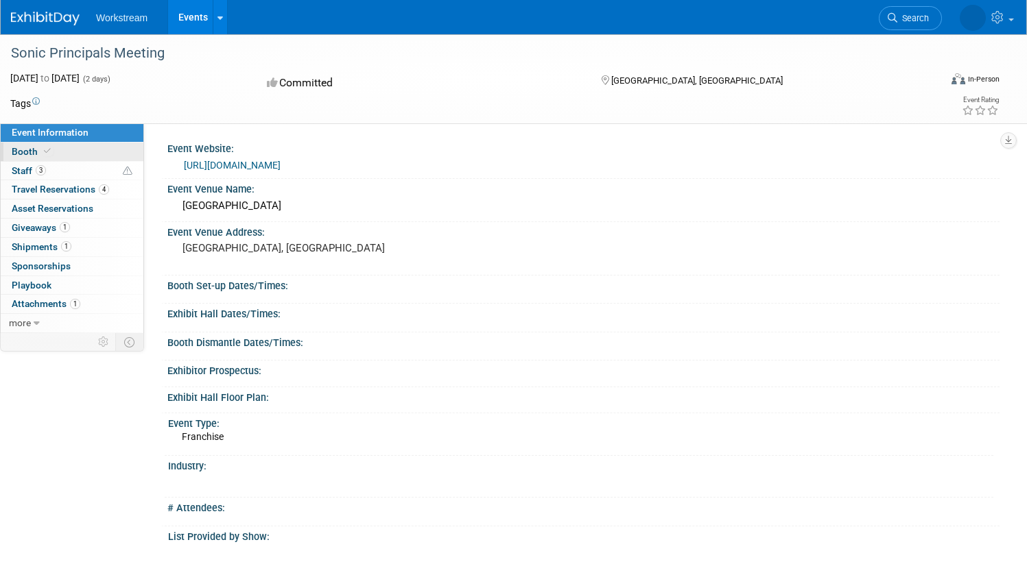
click at [117, 152] on link "Booth" at bounding box center [72, 152] width 143 height 19
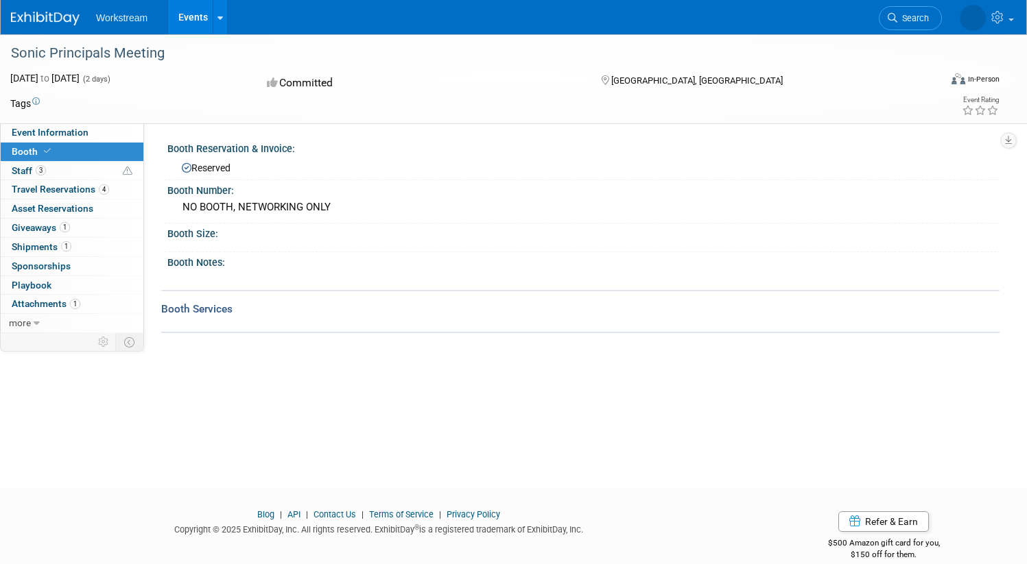
drag, startPoint x: 212, startPoint y: 64, endPoint x: 52, endPoint y: 49, distance: 160.5
click at [52, 49] on div "Sonic Principals Meeting" at bounding box center [460, 53] width 909 height 25
